Goal: Information Seeking & Learning: Learn about a topic

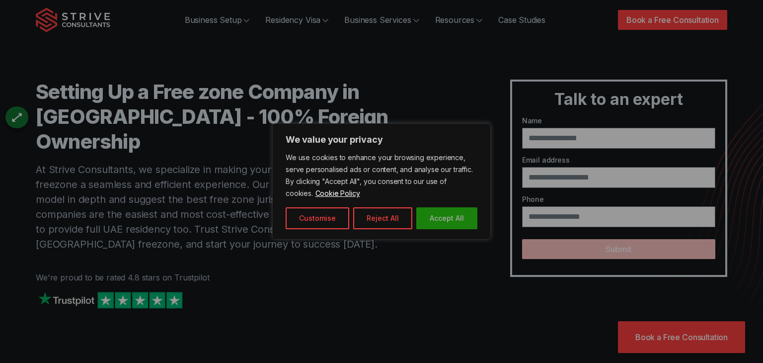
click at [444, 215] on button "Accept All" at bounding box center [447, 218] width 61 height 22
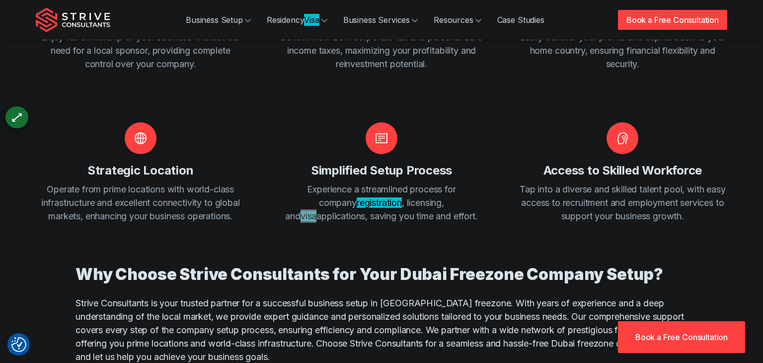
scroll to position [1345, 0]
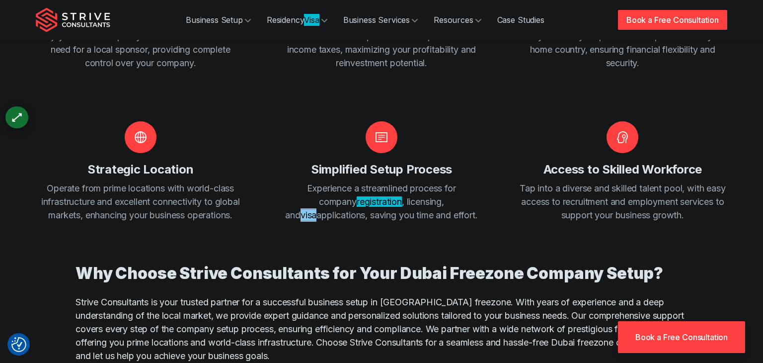
click at [255, 102] on div "100 % Foreign Ownership Enjoy full ownership of your business without the need …" at bounding box center [382, 105] width 692 height 272
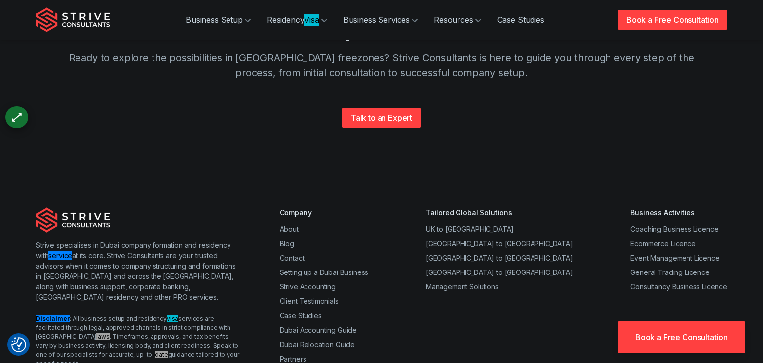
scroll to position [2673, 0]
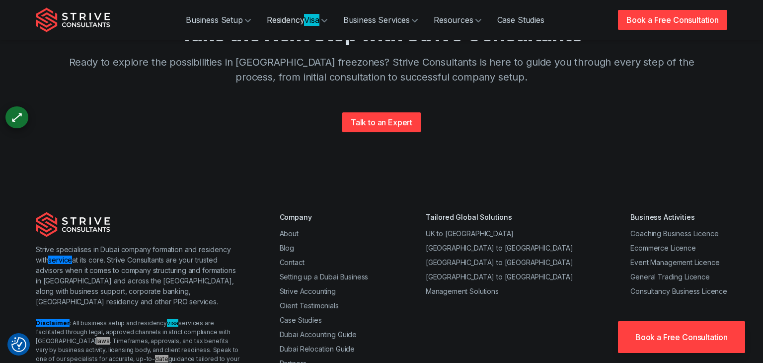
click at [300, 27] on link "Residency Visa" at bounding box center [297, 20] width 77 height 20
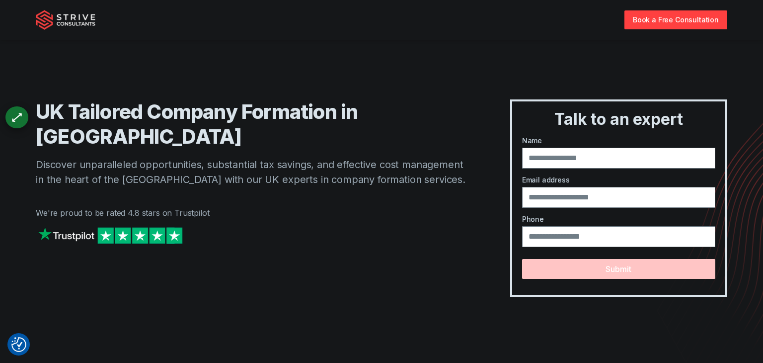
click at [265, 42] on div "UK Tailored Company Formation in Dubai Discover unparalleled opportunities, sub…" at bounding box center [382, 158] width 692 height 277
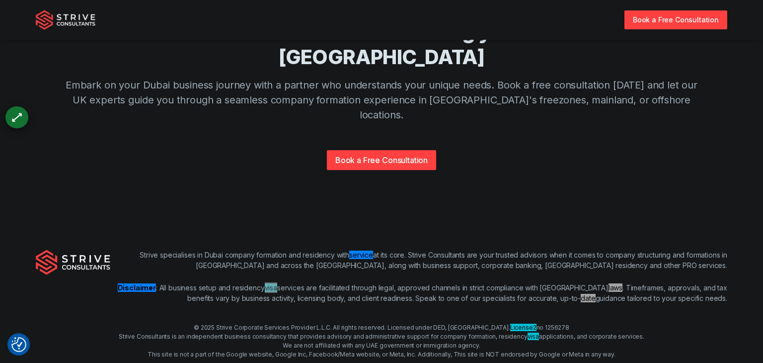
scroll to position [2430, 0]
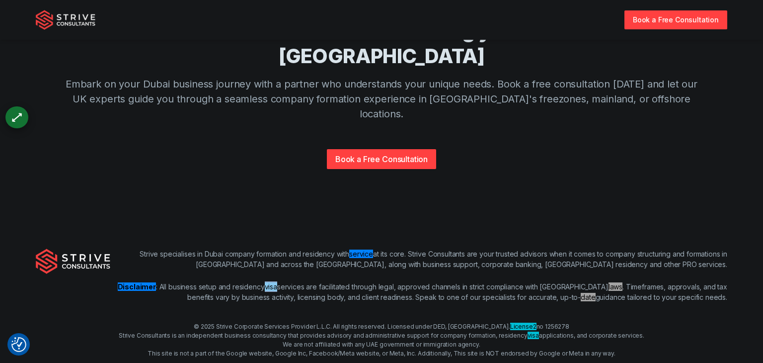
click at [246, 147] on div "Partner with us for a commitment to seeing your business thrive in Dubai Embark…" at bounding box center [382, 118] width 636 height 198
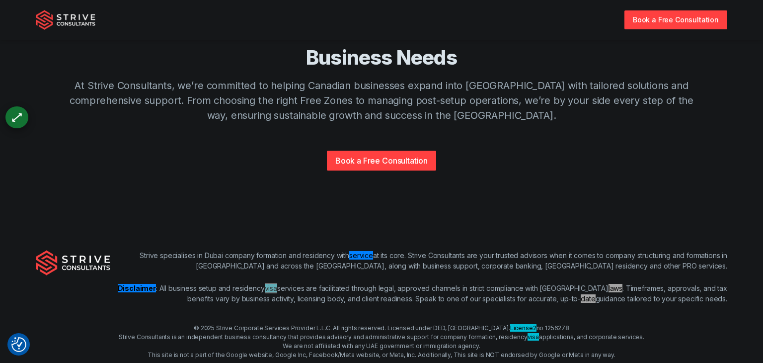
scroll to position [2573, 0]
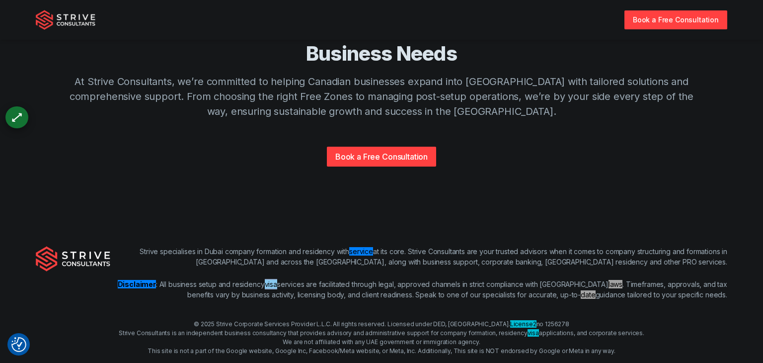
click at [212, 161] on div "Build Your Dubai Venture with a Partner Who Understands Canadian Business Needs…" at bounding box center [382, 115] width 636 height 198
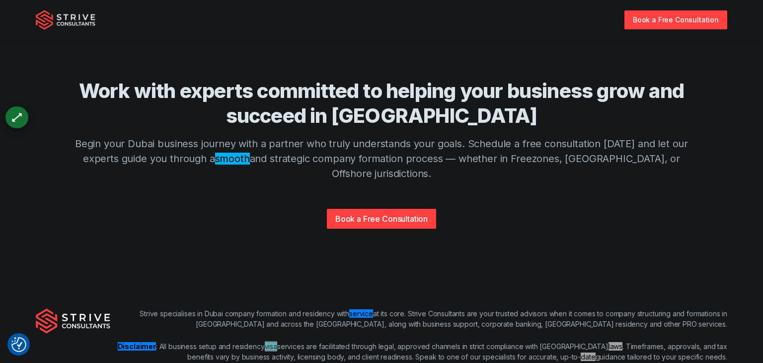
scroll to position [2485, 0]
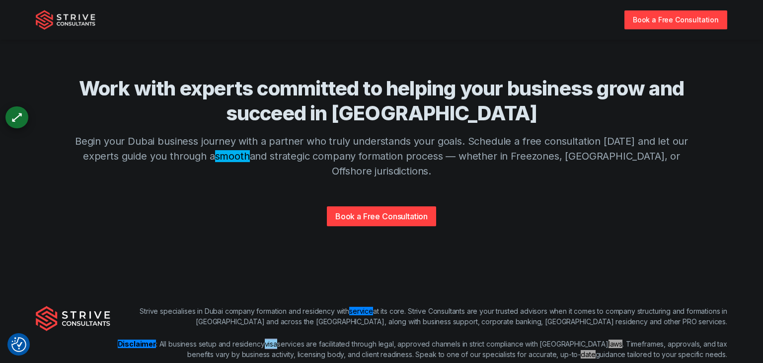
click at [284, 166] on div "Work with experts committed to helping your business grow and succeed in Dubai …" at bounding box center [382, 175] width 636 height 198
drag, startPoint x: 226, startPoint y: 242, endPoint x: 303, endPoint y: 240, distance: 76.6
click at [303, 338] on p "Disclaimer : All business setup and residency visa services are facilitated thr…" at bounding box center [418, 348] width 617 height 21
copy p "residency visa services"
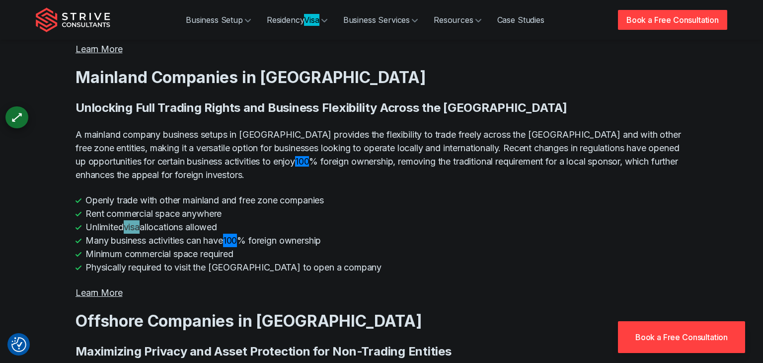
scroll to position [1939, 0]
click at [354, 206] on li "Rent commercial space anywhere" at bounding box center [382, 212] width 612 height 13
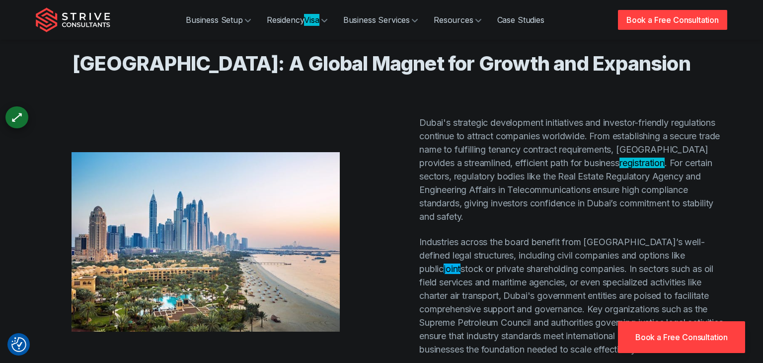
scroll to position [3410, 0]
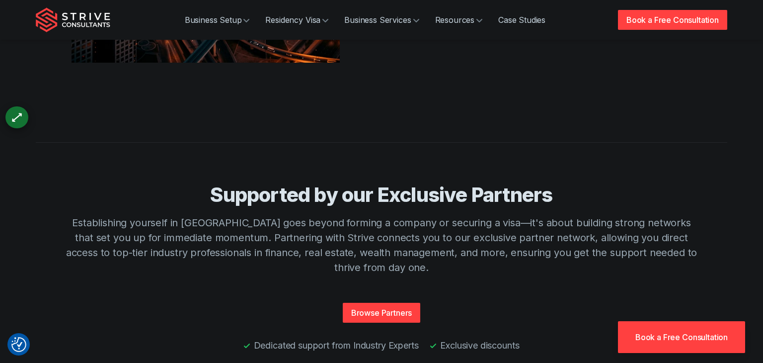
scroll to position [3875, 0]
